Goal: Task Accomplishment & Management: Use online tool/utility

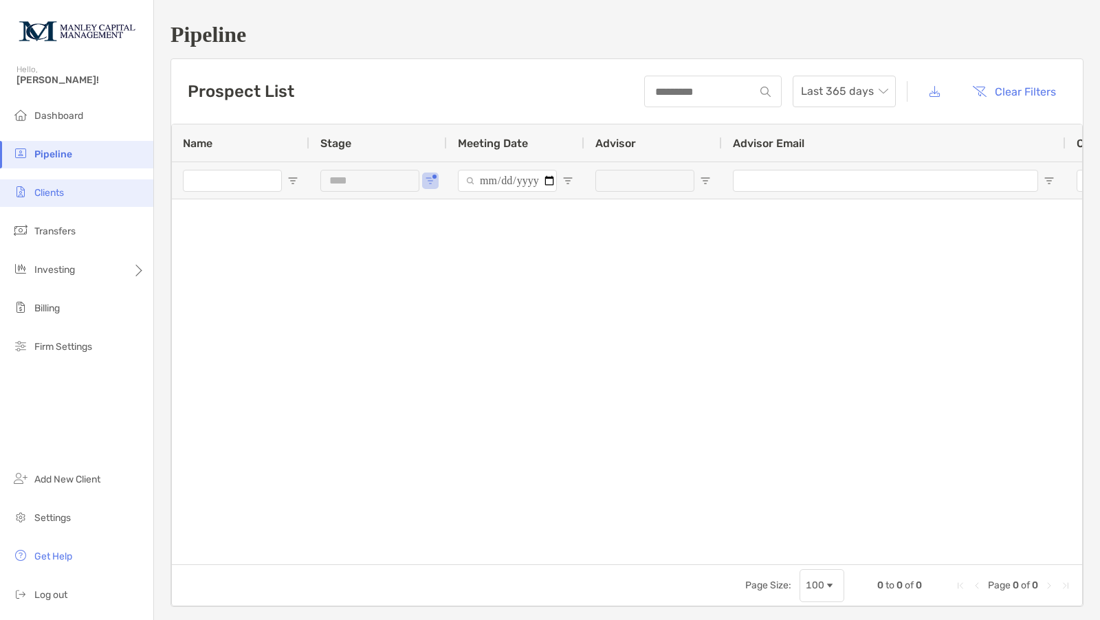
click at [58, 197] on span "Clients" at bounding box center [49, 193] width 30 height 12
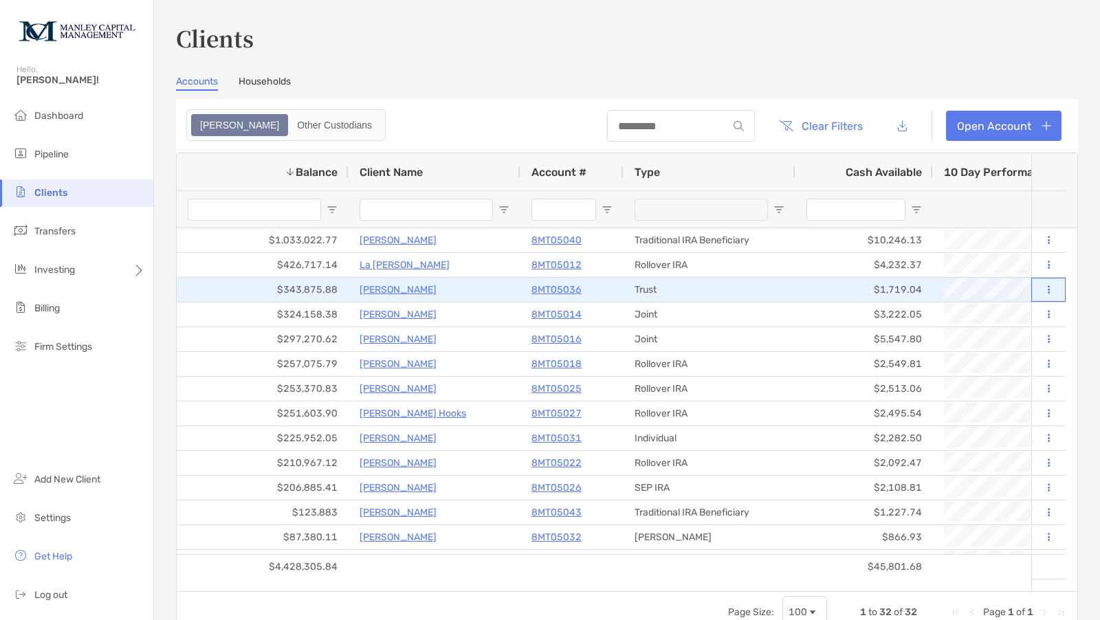
click at [1043, 294] on button at bounding box center [1049, 290] width 12 height 14
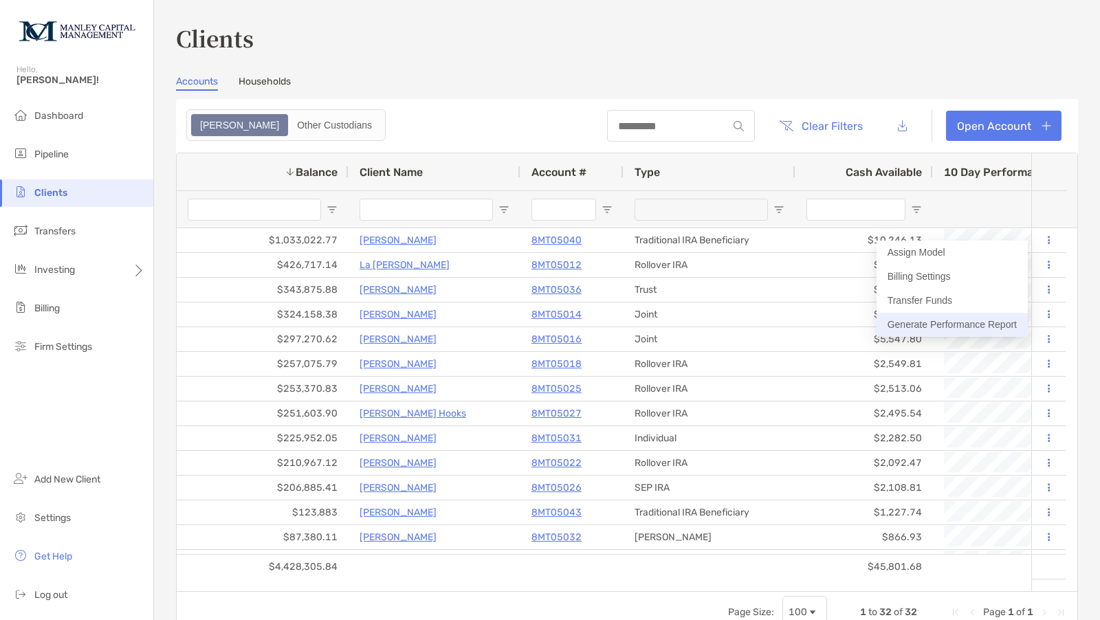
click at [981, 322] on button "Generate Performance Report" at bounding box center [952, 325] width 151 height 24
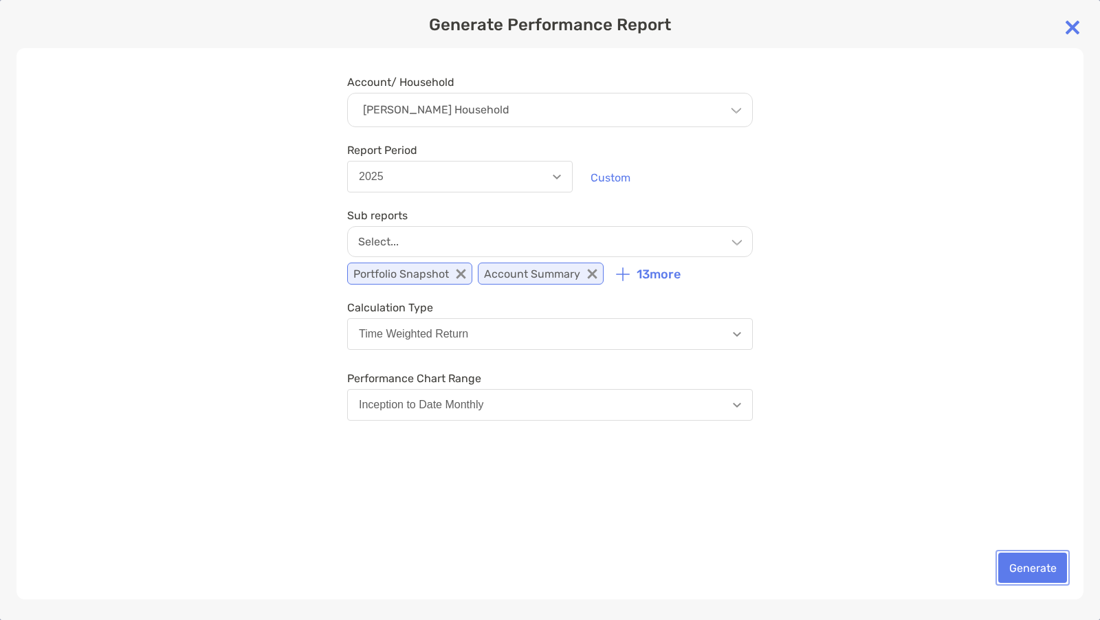
click at [1026, 565] on button "Generate" at bounding box center [1033, 568] width 69 height 30
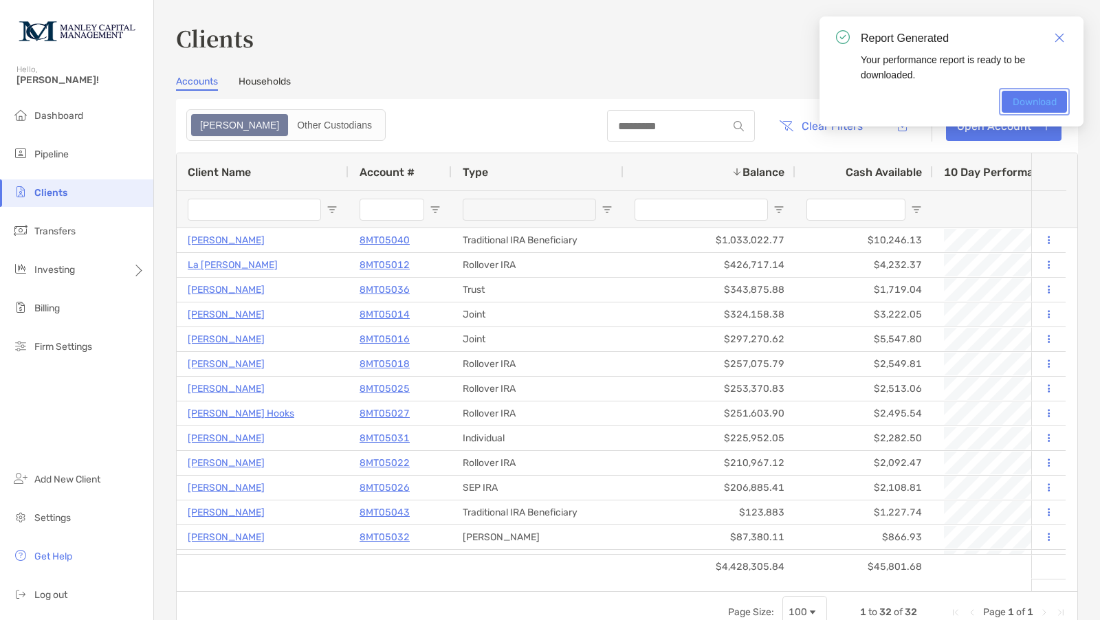
click at [1036, 91] on link "Download" at bounding box center [1034, 102] width 65 height 22
click at [1054, 31] on link "Close" at bounding box center [1059, 37] width 15 height 15
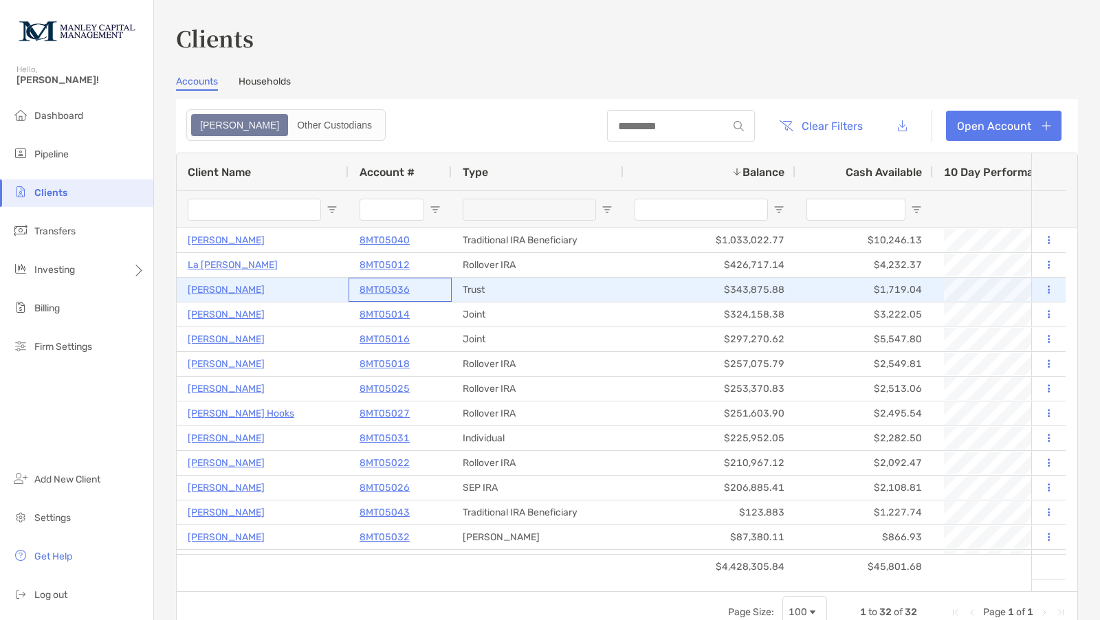
click at [389, 292] on p "8MT05036" at bounding box center [385, 289] width 50 height 17
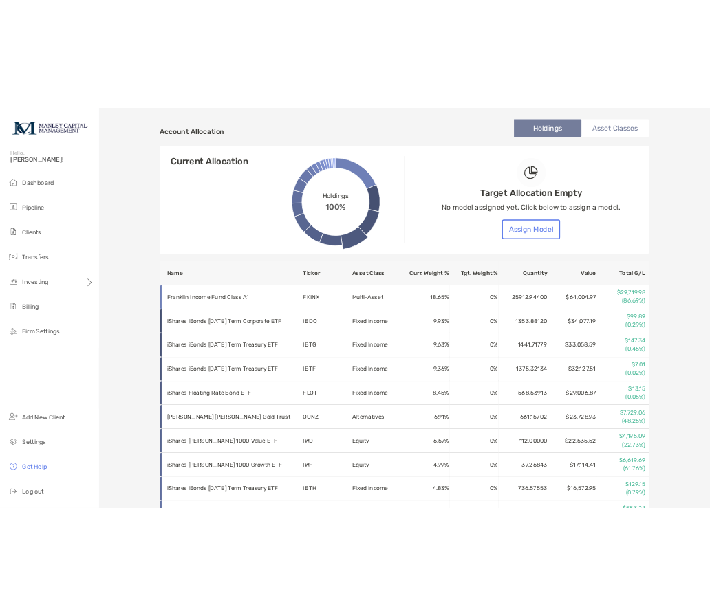
scroll to position [458, 0]
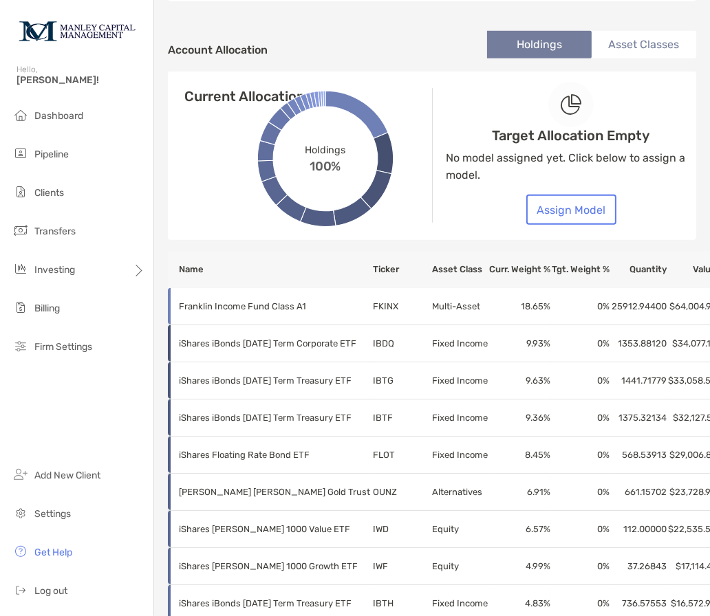
drag, startPoint x: 354, startPoint y: 31, endPoint x: 448, endPoint y: 0, distance: 99.2
click at [354, 31] on div "Account Allocation Holdings Asset Classes" at bounding box center [432, 50] width 528 height 43
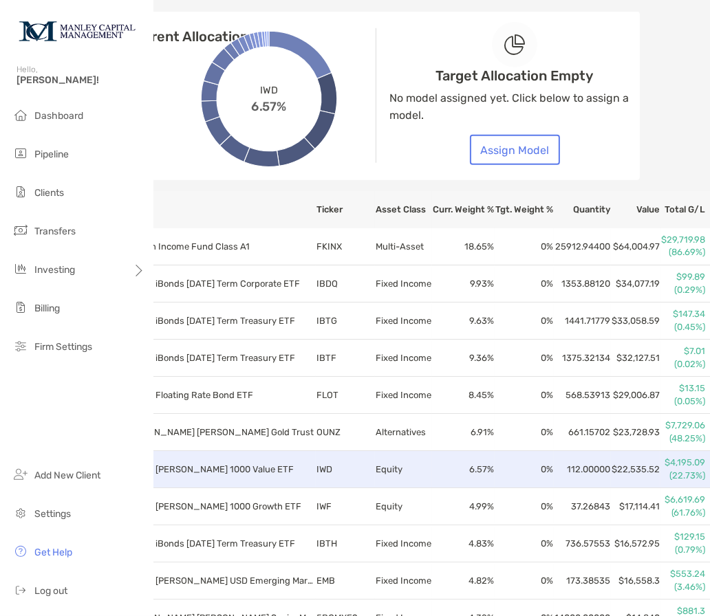
scroll to position [594, 56]
